Goal: Information Seeking & Learning: Compare options

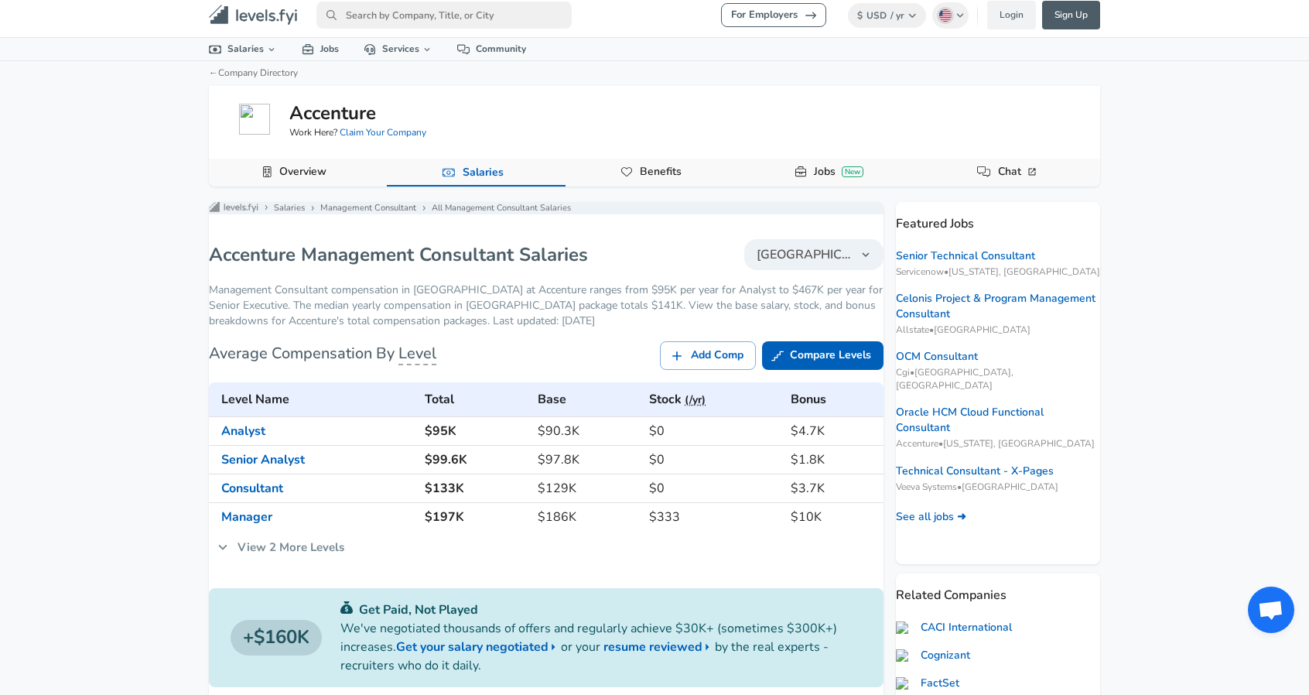
scroll to position [43, 0]
click at [295, 530] on link "View 2 More Levels" at bounding box center [281, 546] width 144 height 32
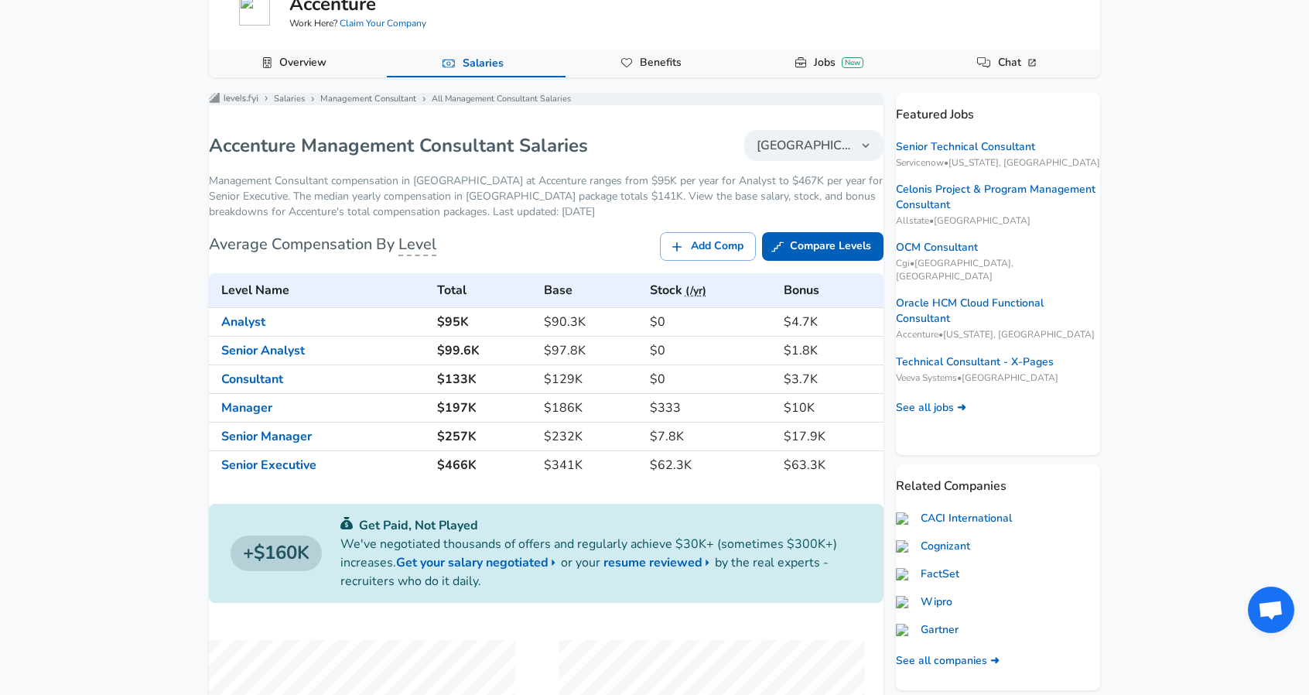
scroll to position [153, 0]
drag, startPoint x: 780, startPoint y: 301, endPoint x: 821, endPoint y: 295, distance: 41.5
click at [821, 309] on h6 "$4.7K" at bounding box center [831, 320] width 94 height 22
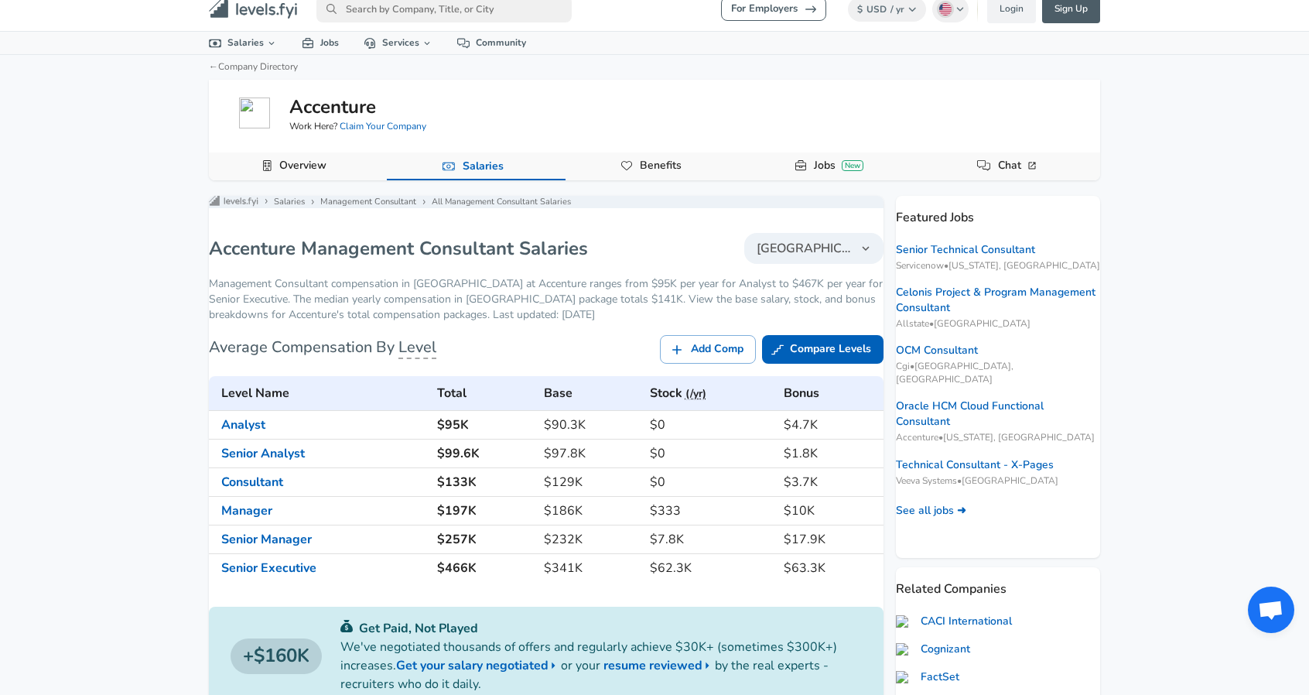
scroll to position [46, 0]
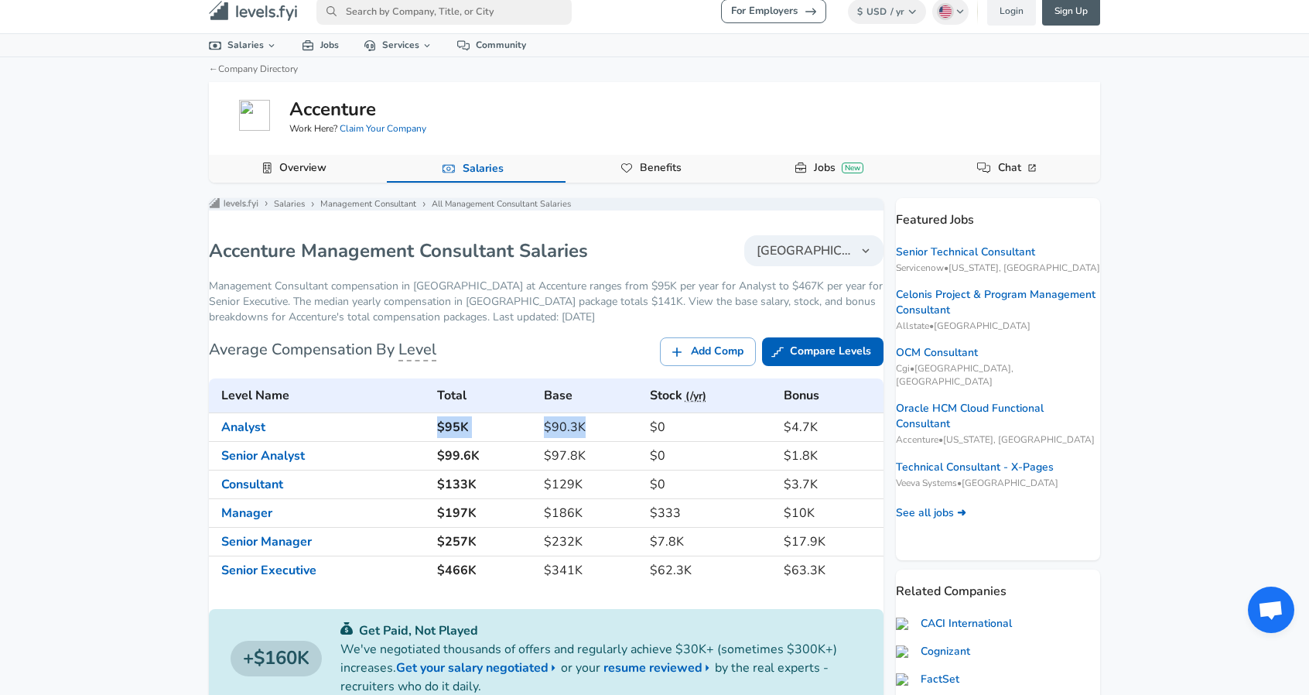
drag, startPoint x: 442, startPoint y: 398, endPoint x: 601, endPoint y: 403, distance: 159.4
click at [601, 412] on tr "Analyst $95K $90.3K $0 $4.7K" at bounding box center [546, 426] width 675 height 29
click at [425, 421] on h6 "Analyst" at bounding box center [322, 427] width 203 height 12
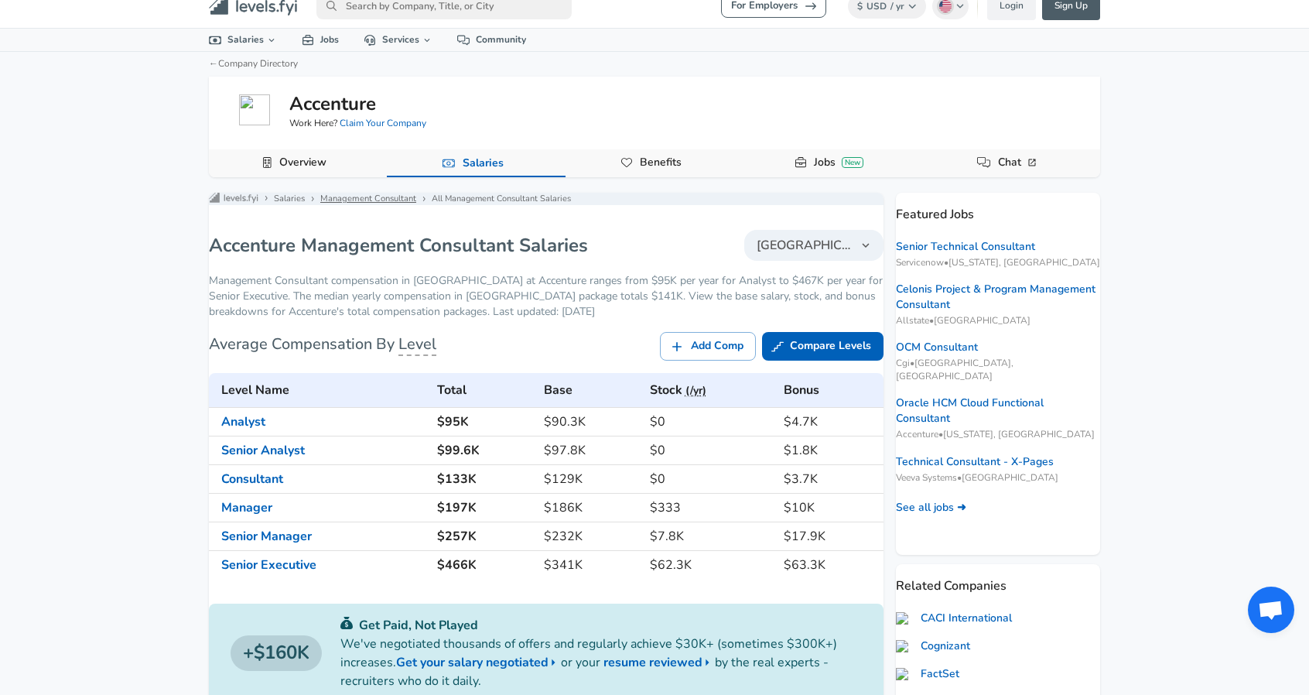
scroll to position [0, 0]
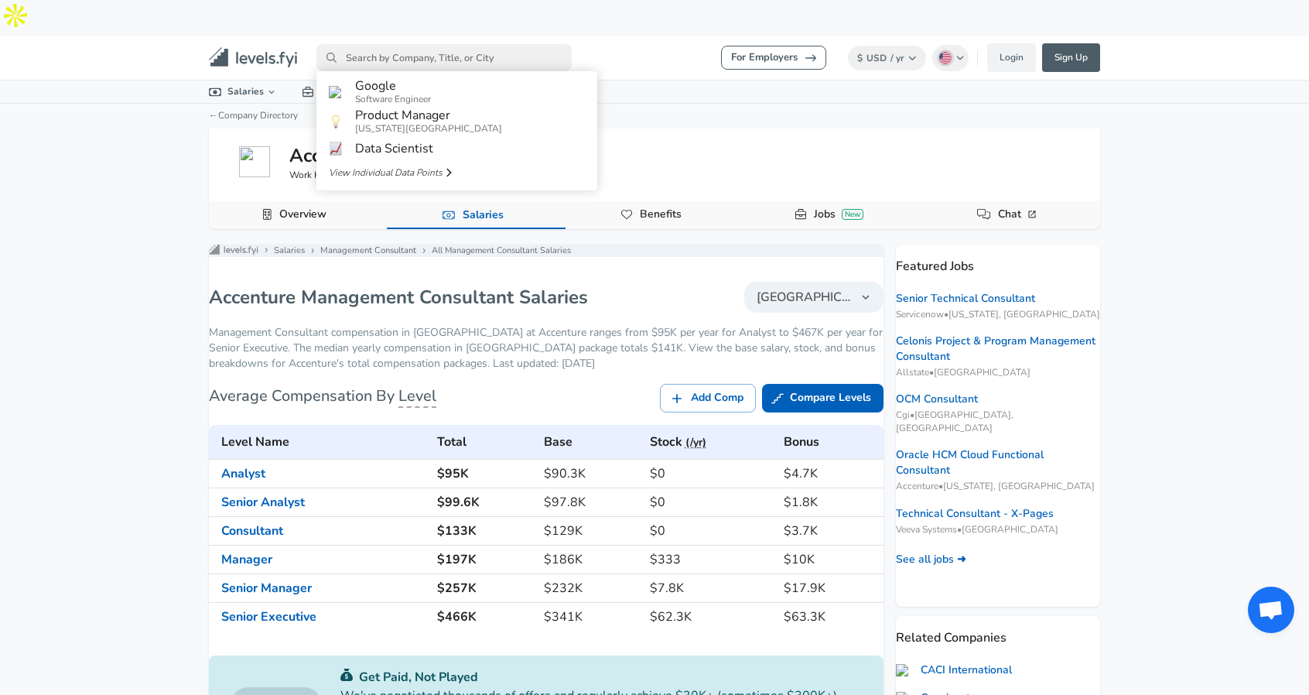
click at [398, 44] on input "primary" at bounding box center [443, 57] width 255 height 27
type input "Mckins"
click at [385, 81] on span "McKins" at bounding box center [376, 89] width 42 height 17
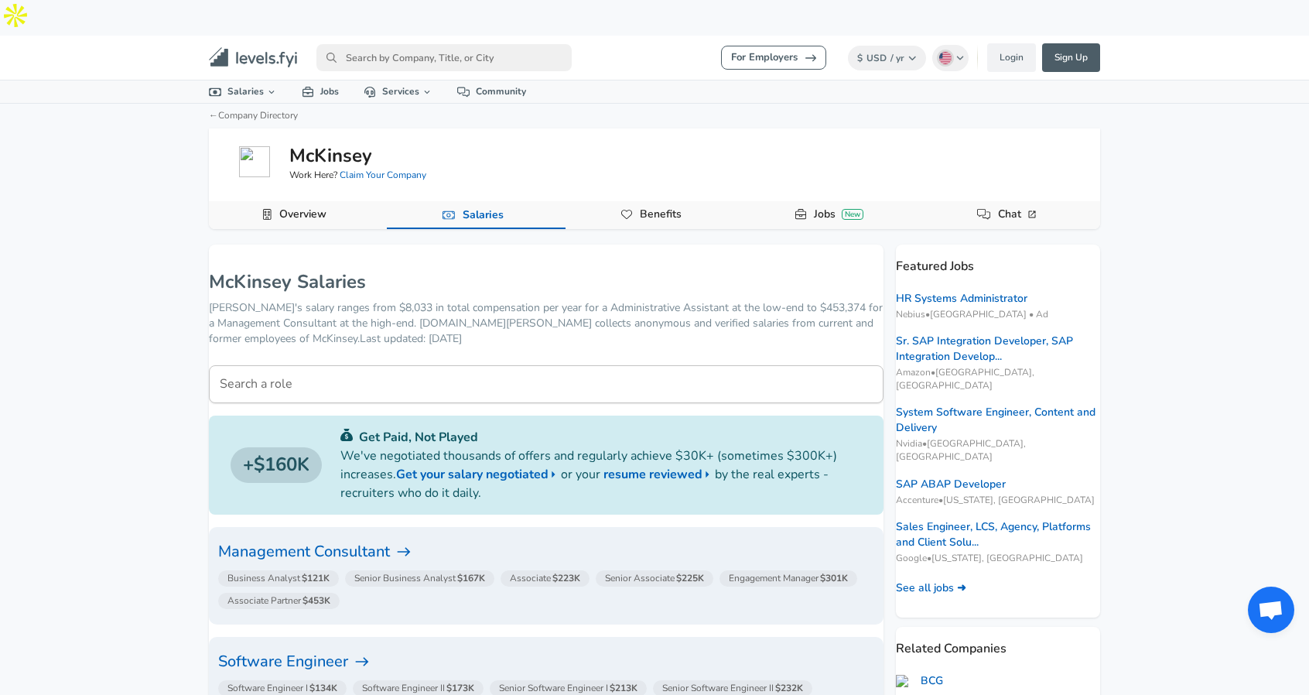
click at [398, 539] on h6 "Management Consultant" at bounding box center [546, 551] width 656 height 25
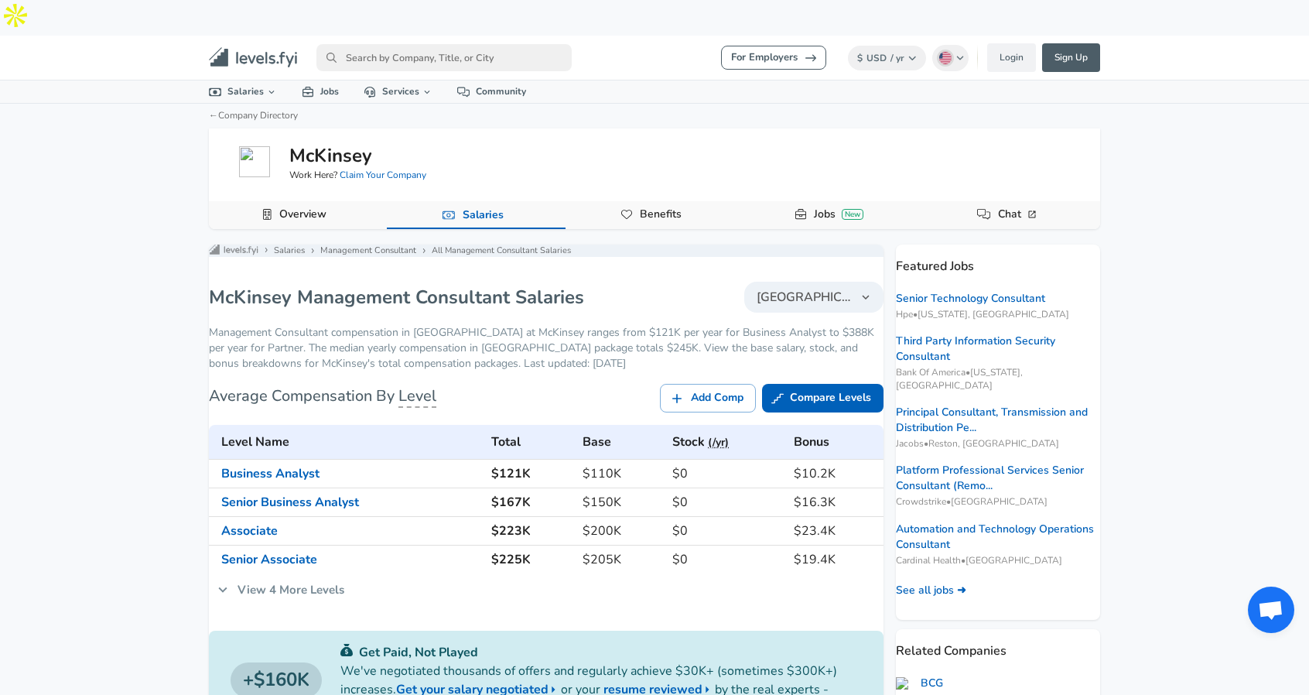
click at [306, 573] on link "View 4 More Levels" at bounding box center [281, 589] width 144 height 32
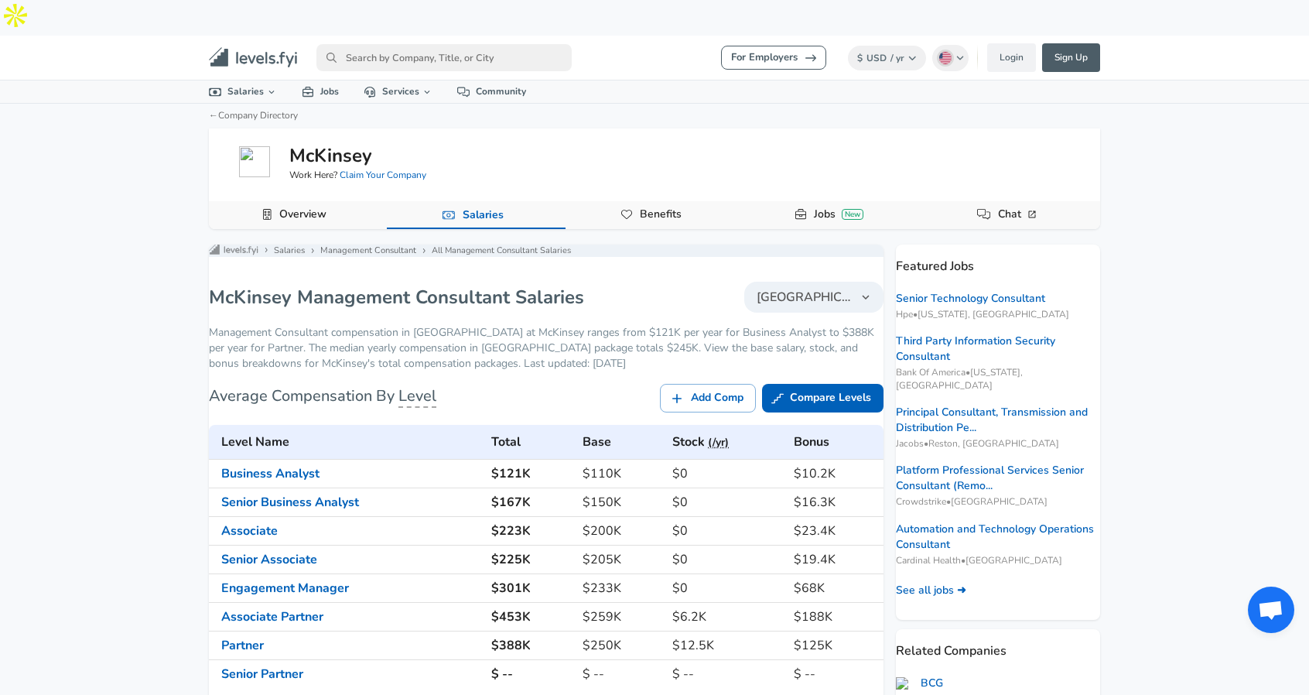
click at [424, 44] on input "primary" at bounding box center [443, 57] width 255 height 27
type input "BCG"
click at [393, 77] on link "BCG" at bounding box center [456, 89] width 281 height 25
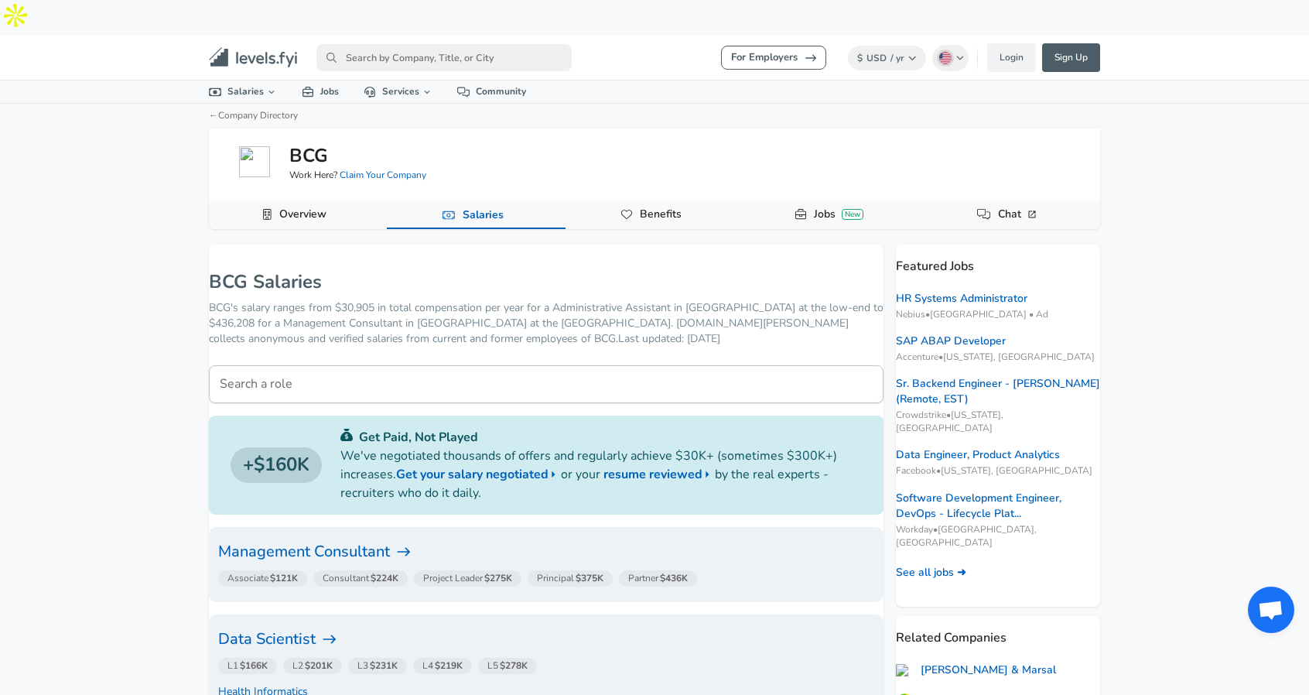
click at [373, 539] on h6 "Management Consultant" at bounding box center [546, 551] width 656 height 25
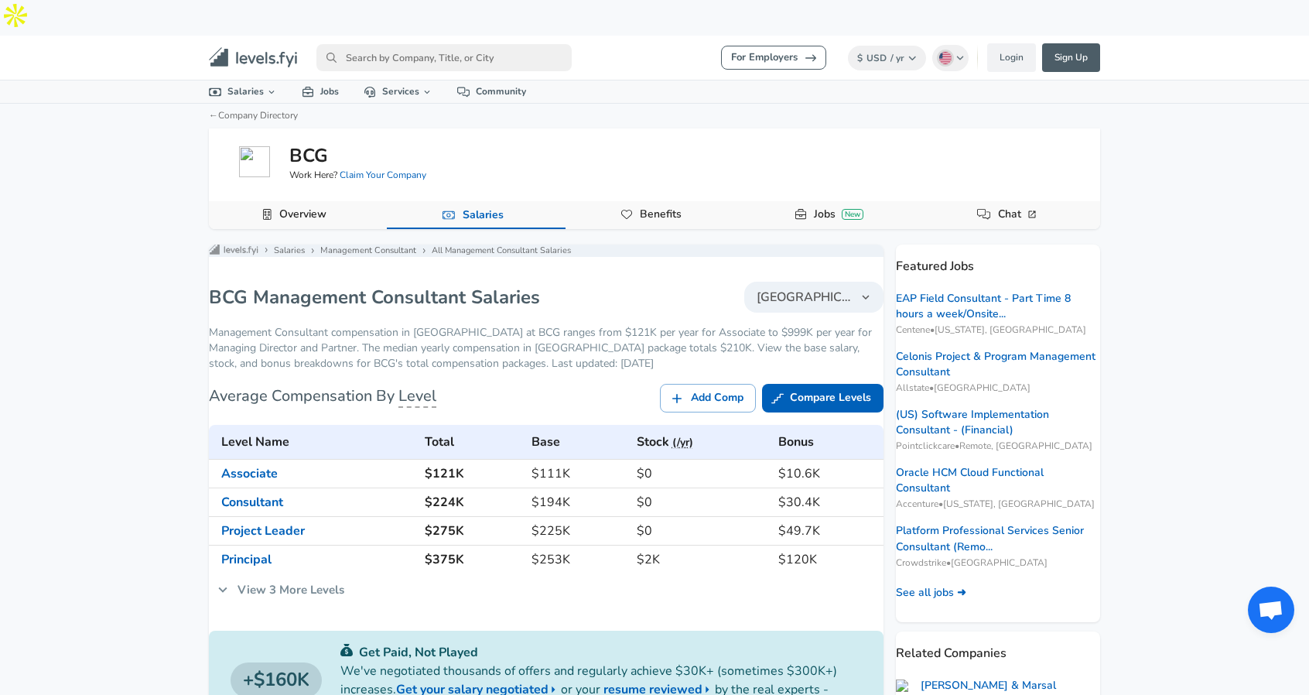
click at [327, 573] on link "View 3 More Levels" at bounding box center [281, 589] width 144 height 32
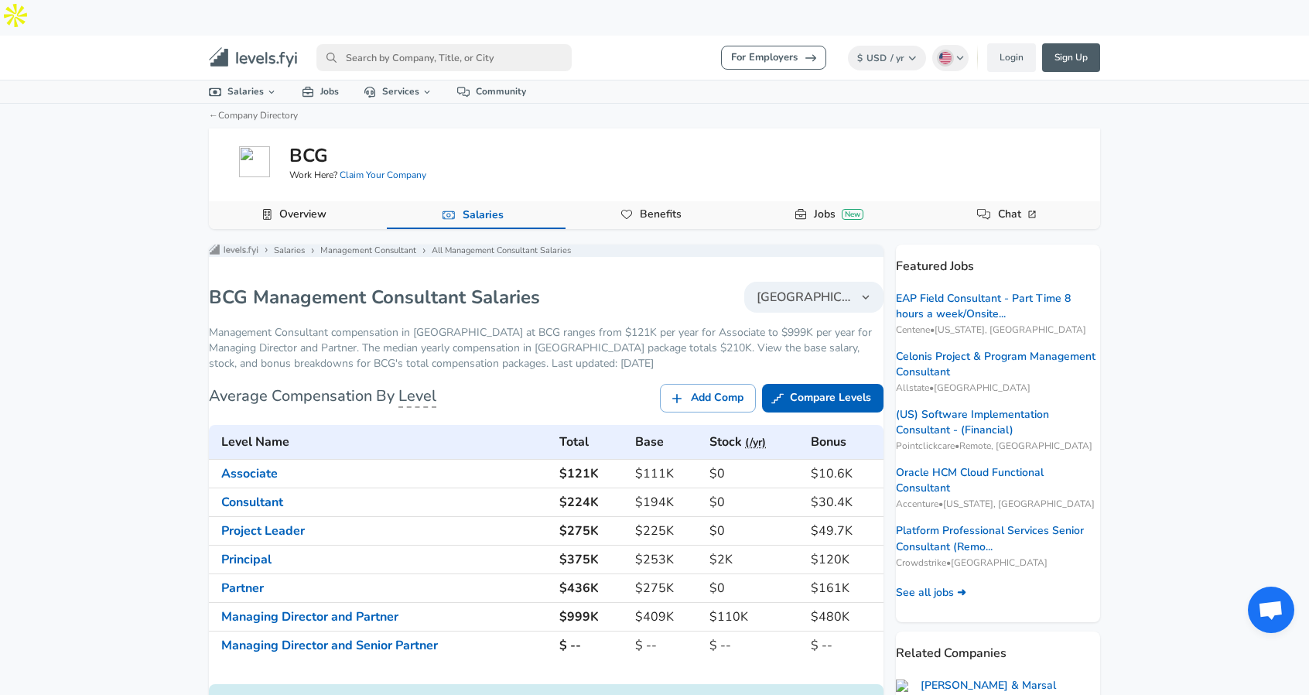
click at [404, 44] on input "primary" at bounding box center [443, 57] width 255 height 27
type input "Citadel"
click at [388, 77] on link "Citadel" at bounding box center [456, 89] width 281 height 25
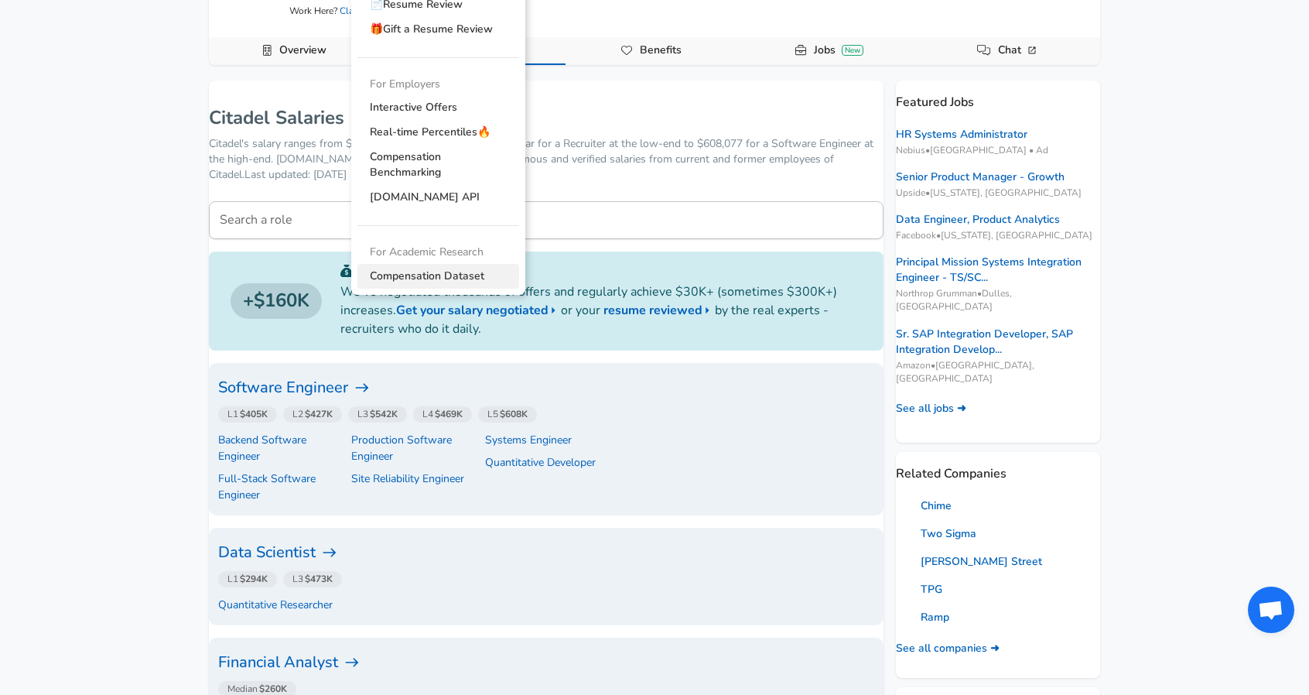
scroll to position [166, 0]
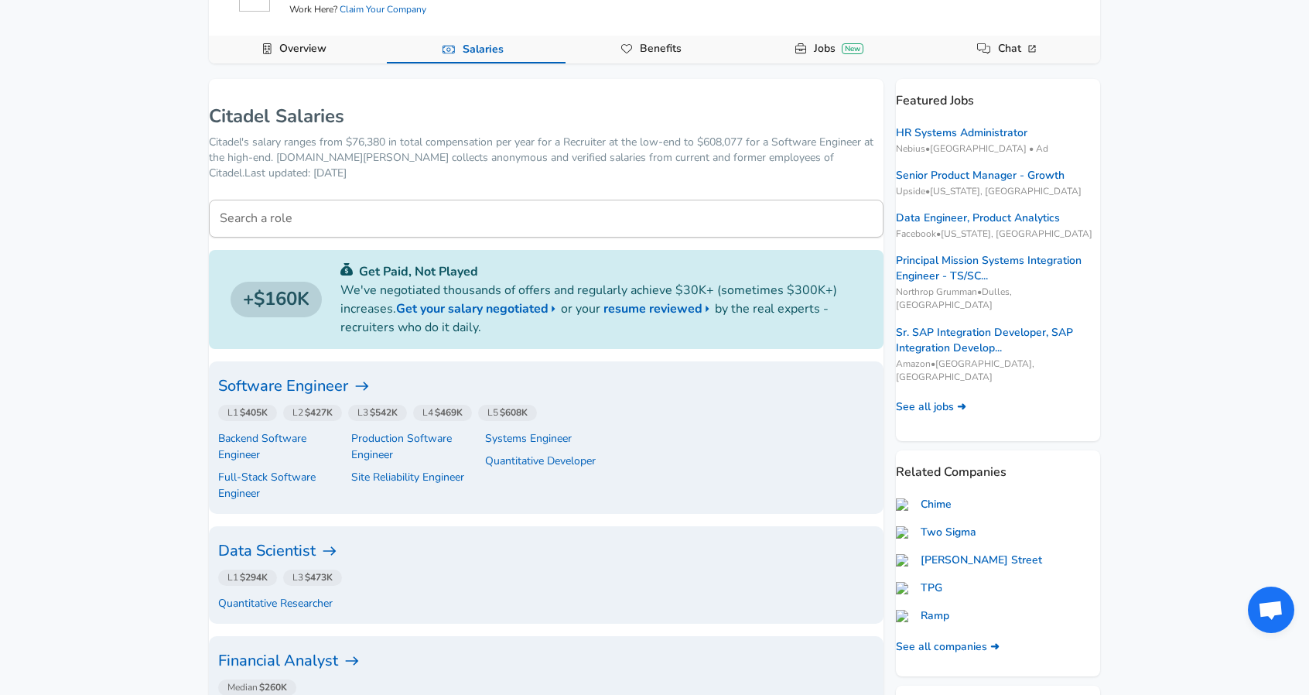
click at [323, 374] on h6 "Software Engineer" at bounding box center [546, 386] width 656 height 25
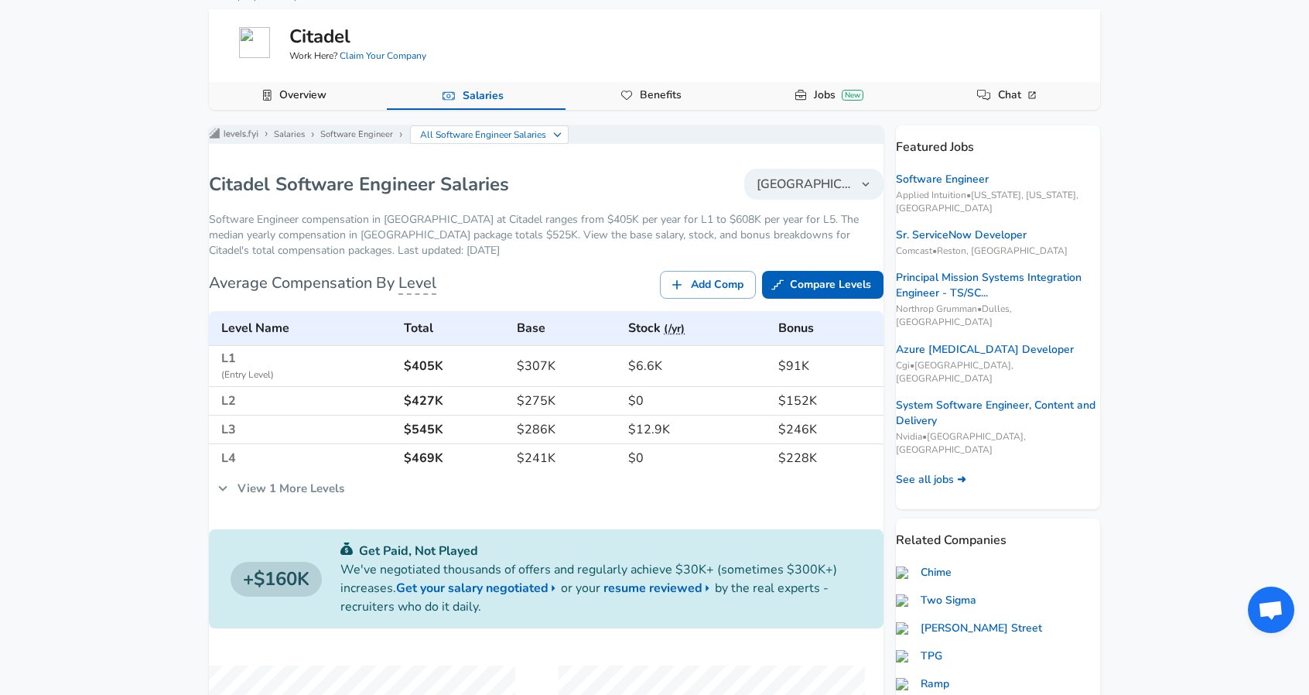
scroll to position [118, 0]
drag, startPoint x: 244, startPoint y: 179, endPoint x: 326, endPoint y: 190, distance: 82.6
click at [296, 173] on h1 "Citadel Software Engineer Salaries" at bounding box center [359, 185] width 300 height 25
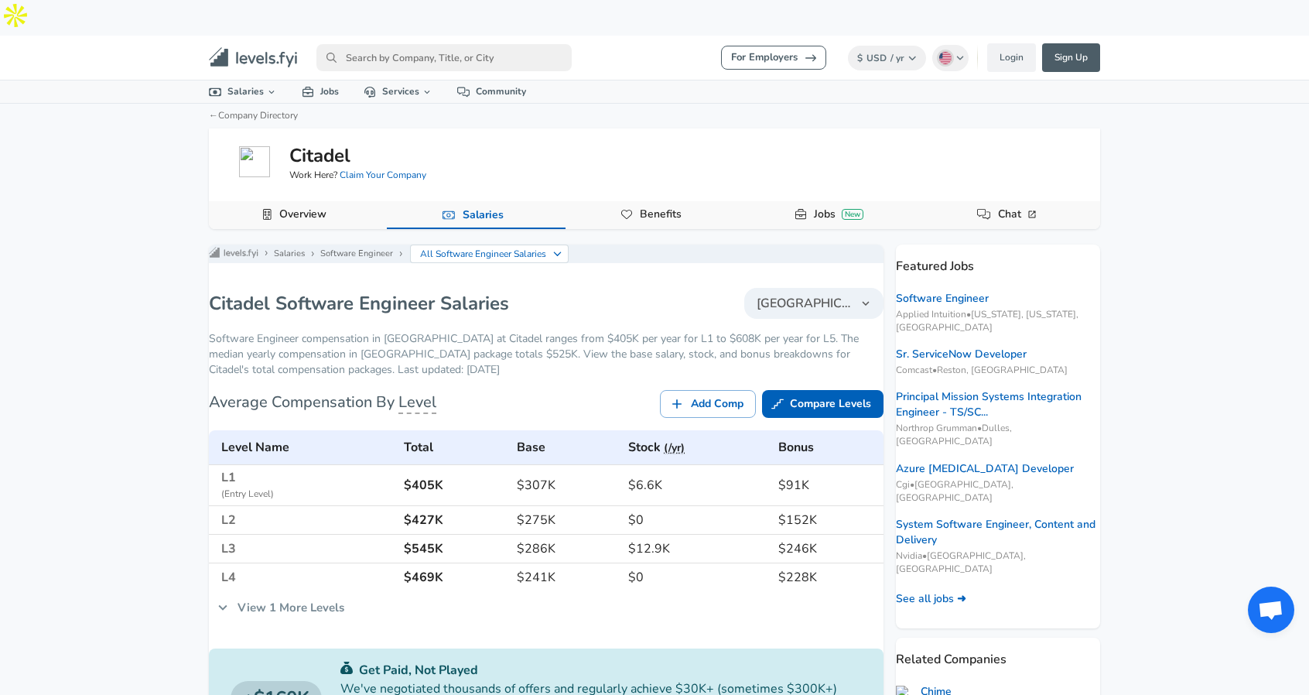
scroll to position [65, 0]
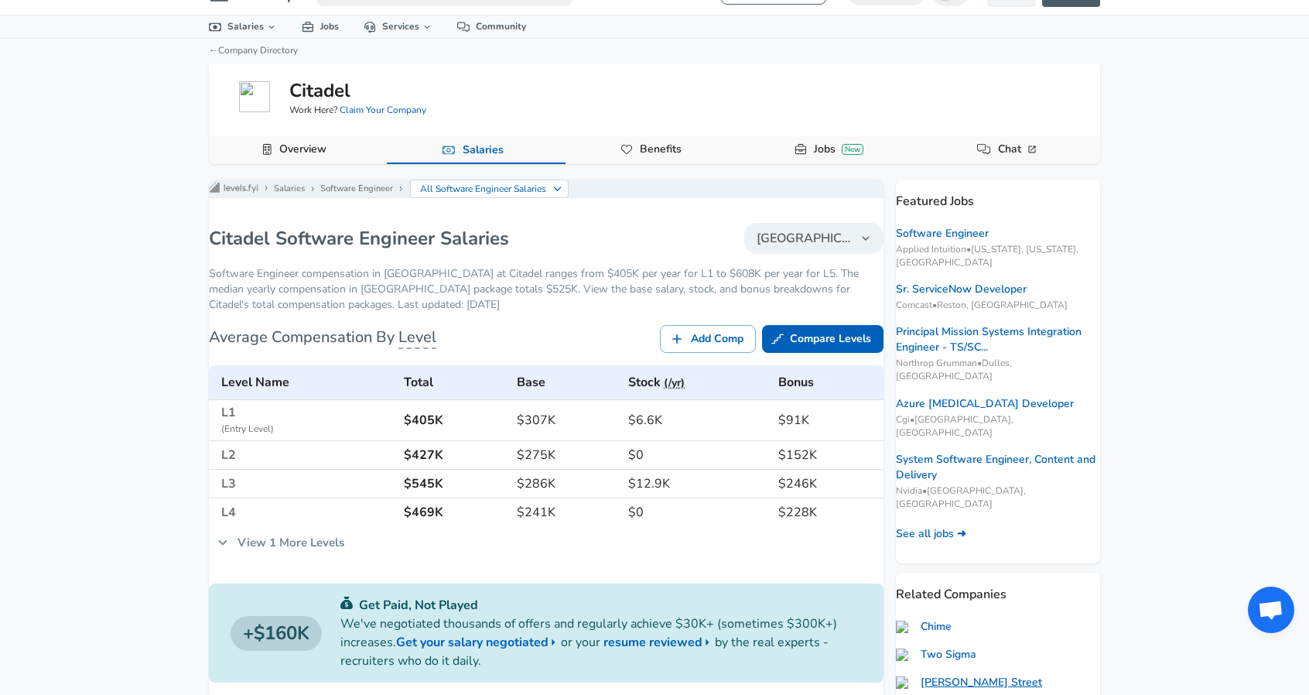
click at [966, 675] on link "[PERSON_NAME] Street" at bounding box center [969, 682] width 146 height 15
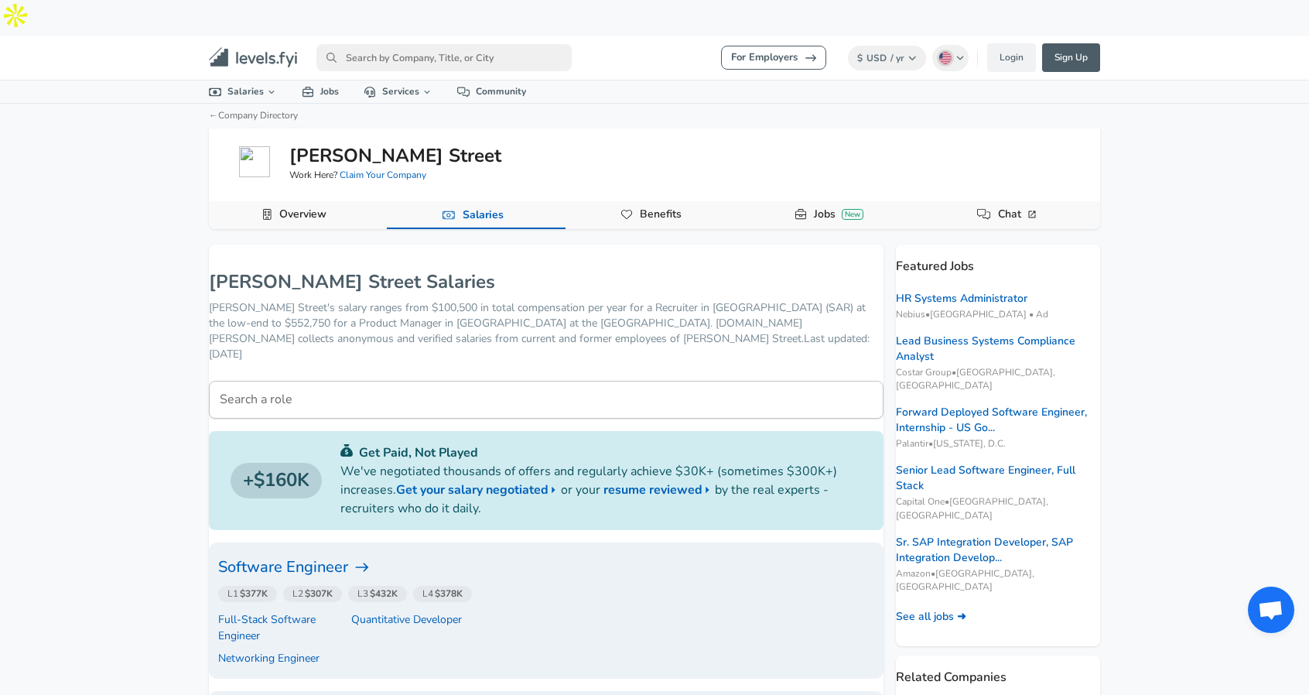
click at [365, 555] on h6 "Software Engineer" at bounding box center [546, 567] width 656 height 25
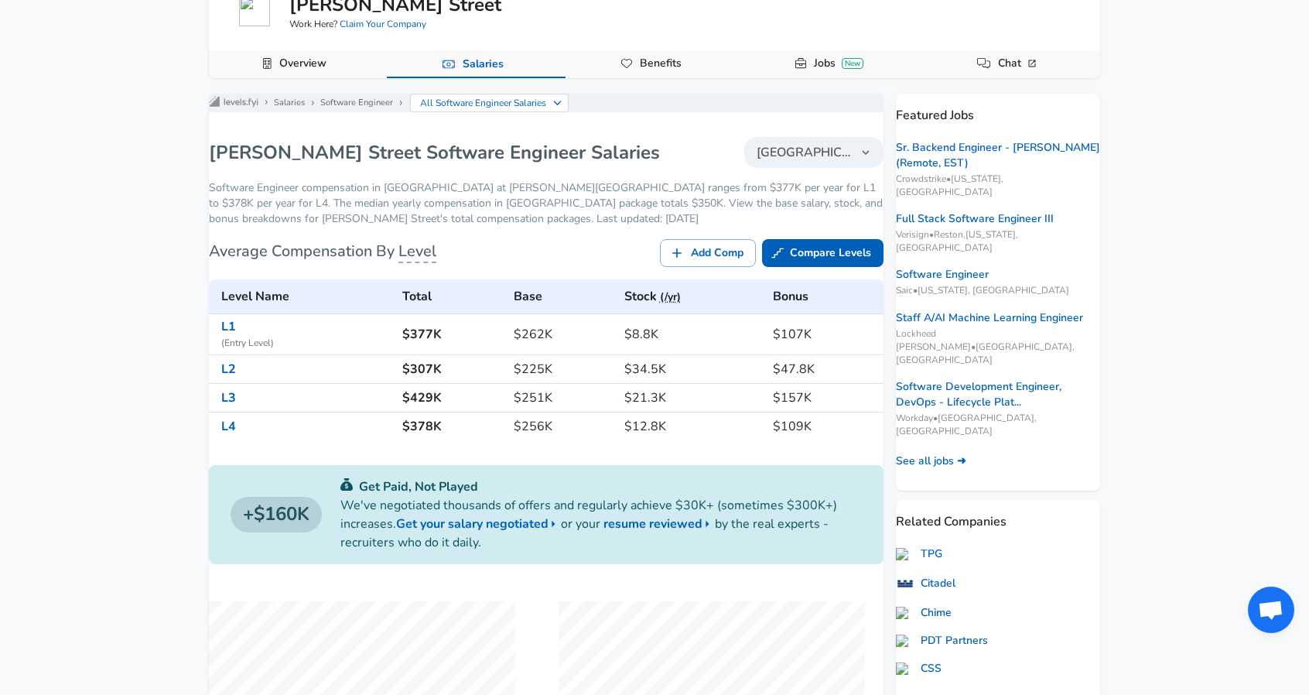
scroll to position [152, 0]
click at [964, 632] on link "PDT Partners" at bounding box center [942, 639] width 92 height 15
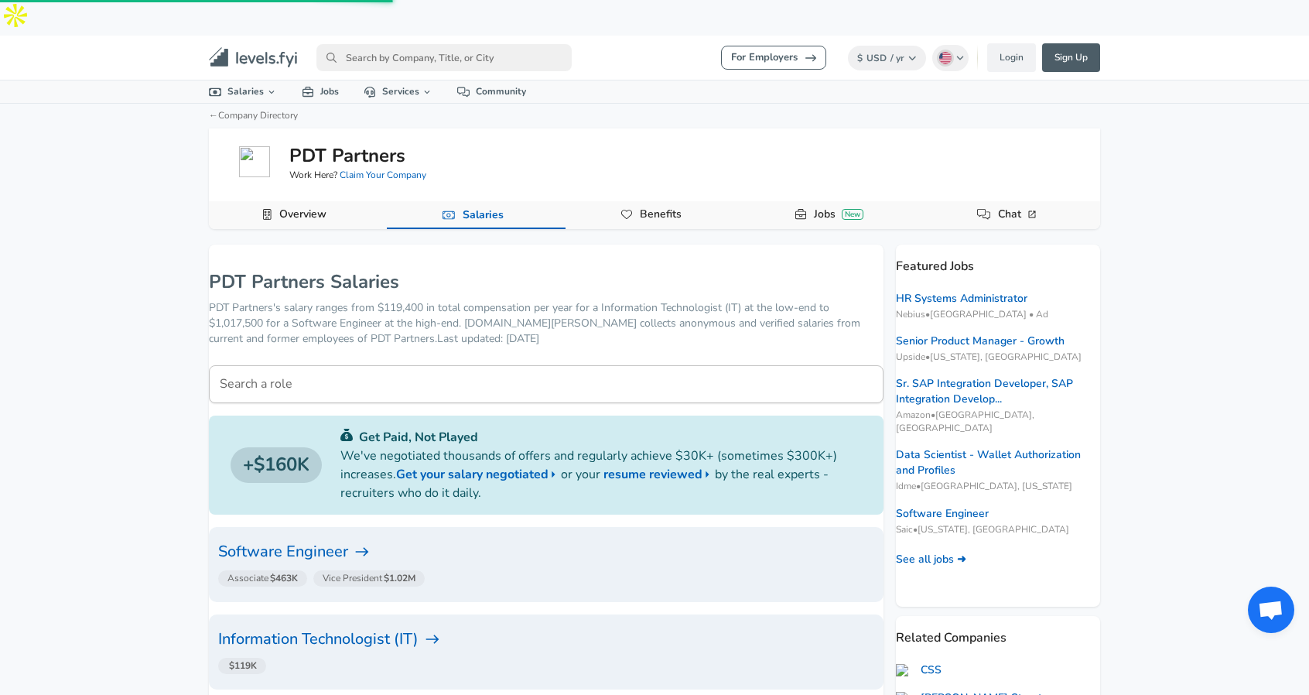
scroll to position [152, 0]
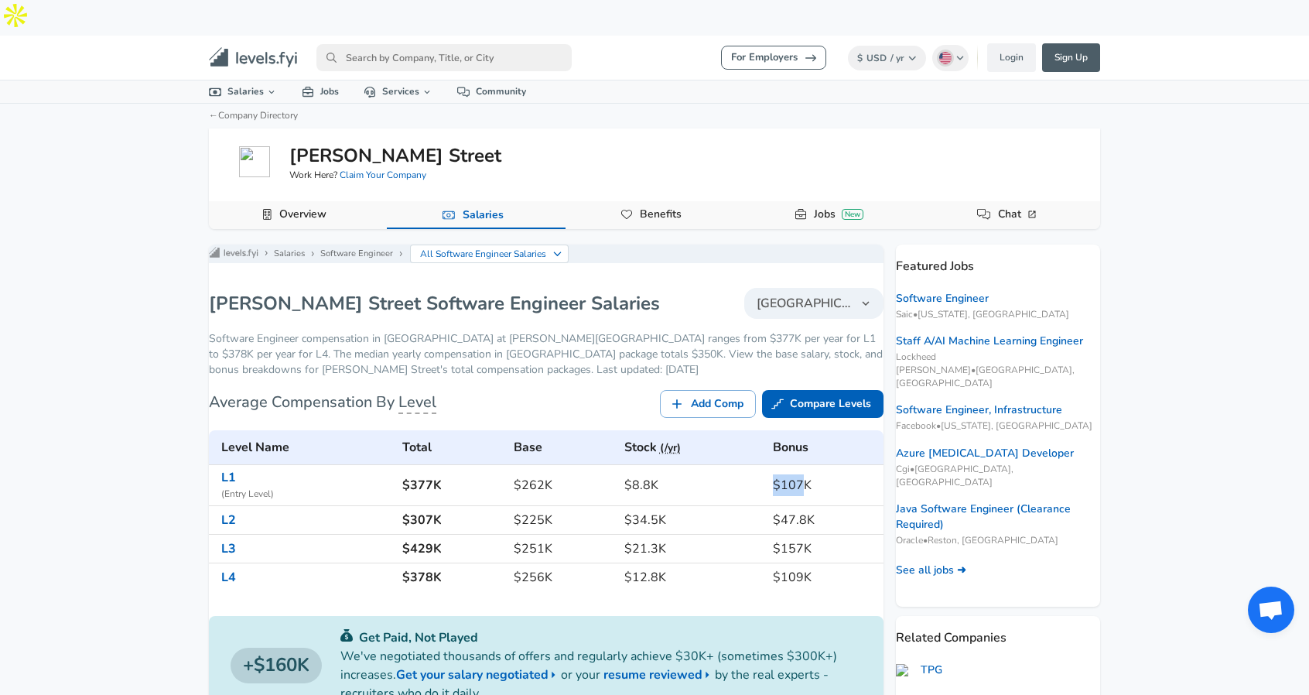
drag, startPoint x: 795, startPoint y: 467, endPoint x: 754, endPoint y: 471, distance: 42.0
click at [754, 471] on tr "L1 ( Entry Level ) $377K $262K $8.8K $107K" at bounding box center [546, 485] width 675 height 41
click at [422, 566] on h6 "$378K" at bounding box center [452, 577] width 100 height 22
